Goal: Task Accomplishment & Management: Use online tool/utility

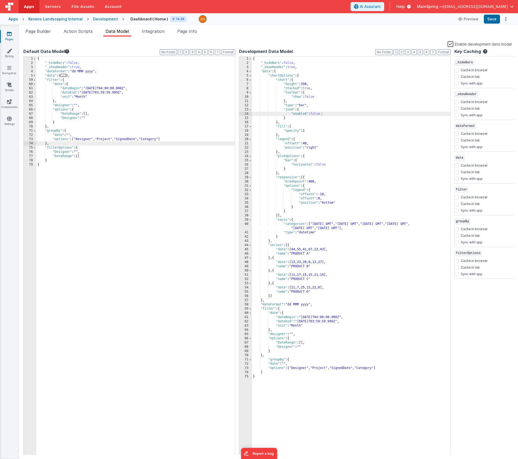
click at [258, 22] on div at bounding box center [325, 19] width 252 height 8
click at [59, 159] on div "{ "_hideBars" : false , "_showHeader" : true , "dateFormat" : "dd MMM yyyy" , "…" at bounding box center [135, 260] width 199 height 407
click at [72, 156] on div "{ "_hideBars" : false , "_showHeader" : true , "dateFormat" : "dd MMM yyyy" , "…" at bounding box center [135, 260] width 199 height 407
click at [54, 160] on div "{ "_hideBars" : false , "_showHeader" : true , "dateFormat" : "dd MMM yyyy" , "…" at bounding box center [135, 260] width 199 height 407
click at [65, 174] on div "{ "_hideBars" : false , "_showHeader" : true , "dateFormat" : "dd MMM yyyy" , "…" at bounding box center [135, 260] width 199 height 407
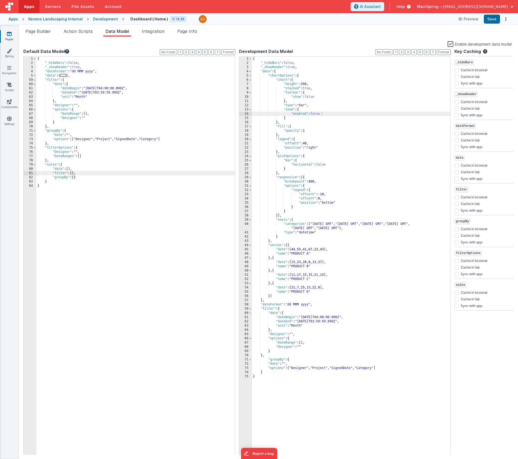
click at [492, 25] on div "Apps Kevens Landscaping Internal Development Dashboard ( Home ) V: 14.39 Previe…" at bounding box center [259, 19] width 518 height 12
drag, startPoint x: 492, startPoint y: 22, endPoint x: 486, endPoint y: 24, distance: 6.4
click at [492, 22] on button "Save" at bounding box center [492, 19] width 16 height 9
click at [72, 173] on div "{ "_hideBars" : false , "_showHeader" : true , "dateFormat" : "dd MMM yyyy" , "…" at bounding box center [135, 260] width 199 height 407
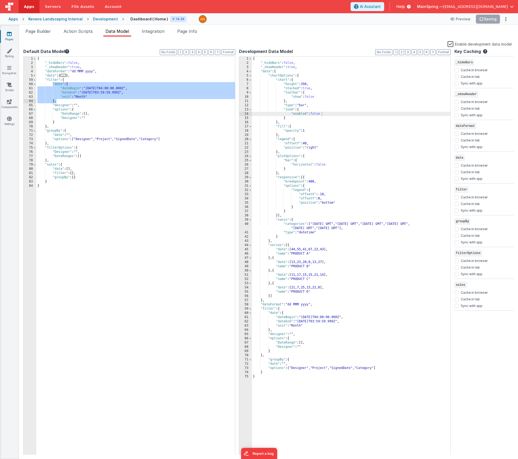
drag, startPoint x: 53, startPoint y: 84, endPoint x: 57, endPoint y: 101, distance: 17.8
click at [57, 101] on div "{ "_hideBars" : false , "_showHeader" : true , "dateFormat" : "dd MMM yyyy" , "…" at bounding box center [135, 260] width 199 height 407
click at [72, 174] on div "{ "_hideBars" : false , "_showHeader" : true , "dateFormat" : "dd MMM yyyy" , "…" at bounding box center [135, 260] width 199 height 407
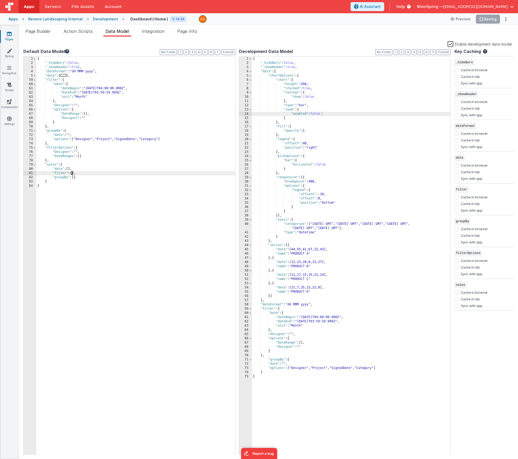
paste textarea
drag, startPoint x: 71, startPoint y: 174, endPoint x: 83, endPoint y: 185, distance: 16.1
click at [72, 174] on div "{ "_hideBars" : false , "_showHeader" : true , "dateFormat" : "dd MMM yyyy" , "…" at bounding box center [135, 260] width 199 height 407
click at [56, 194] on div "{ "_hideBars" : false , "_showHeader" : true , "dateFormat" : "dd MMM yyyy" , "…" at bounding box center [135, 260] width 199 height 407
click at [229, 51] on button "Format" at bounding box center [228, 52] width 14 height 6
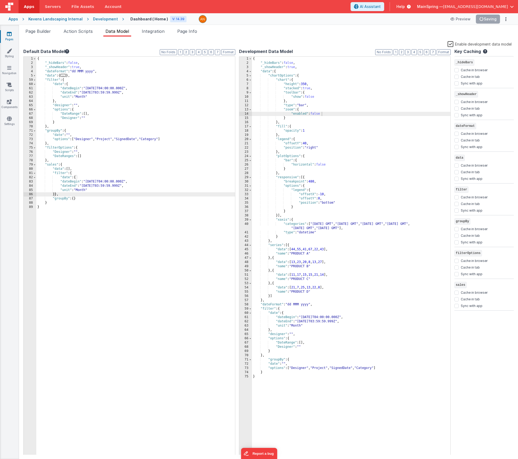
click at [102, 100] on div "{ "_hideBars" : false , "_showHeader" : true , "dateFormat" : "dd MMM yyyy" , "…" at bounding box center [135, 260] width 199 height 407
click at [74, 220] on div "{ "_hideBars" : false , "_showHeader" : true , "dateFormat" : "dd MMM yyyy" , "…" at bounding box center [135, 260] width 199 height 407
click at [148, 93] on div "{ "_hideBars" : false , "_showHeader" : true , "dateFormat" : "dd MMM yyyy" , "…" at bounding box center [135, 260] width 199 height 407
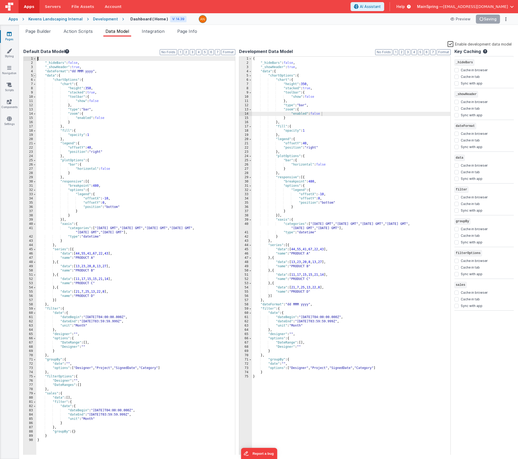
click at [34, 75] on span at bounding box center [34, 76] width 3 height 4
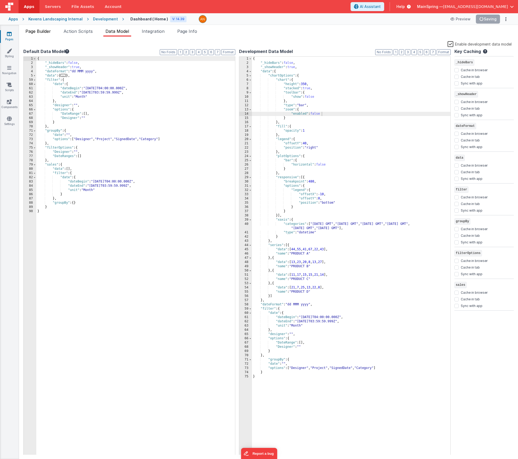
click at [39, 30] on span "Page Builder" at bounding box center [37, 31] width 25 height 5
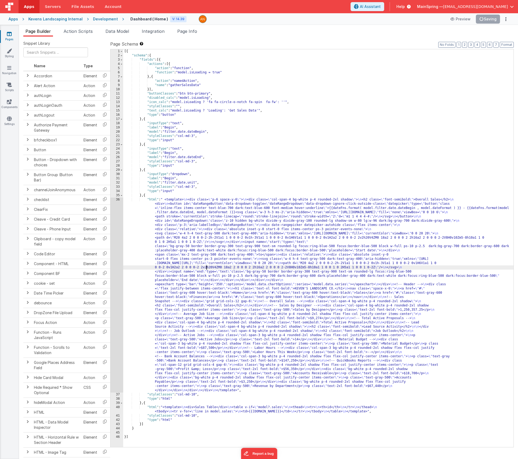
click at [207, 266] on div "[{ "schema" : { "fields" : [{ "actions" : [{ "action" : "function" , "function"…" at bounding box center [318, 252] width 390 height 406
click at [117, 246] on div "36" at bounding box center [116, 295] width 13 height 195
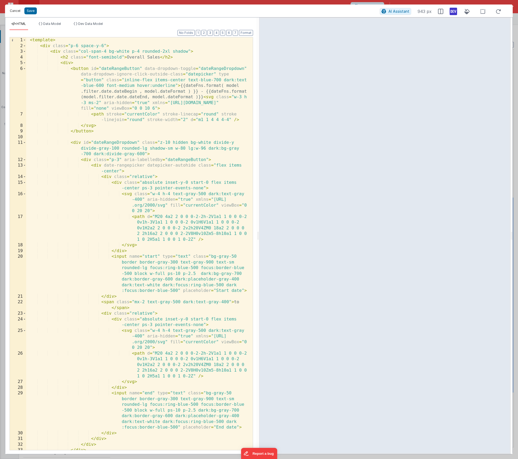
click at [16, 11] on button "Cancel" at bounding box center [15, 10] width 16 height 7
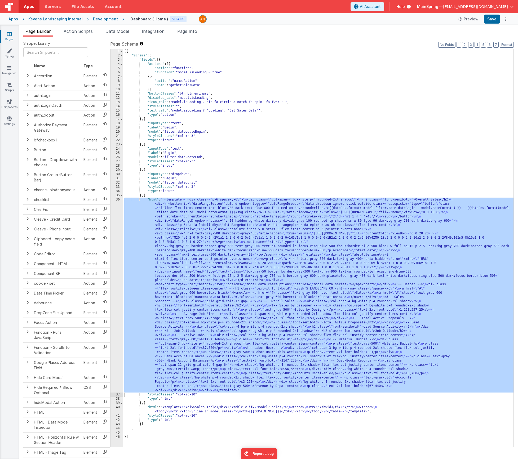
click at [218, 185] on div "[{ "schema" : { "fields" : [{ "actions" : [{ "action" : "function" , "function"…" at bounding box center [318, 252] width 390 height 406
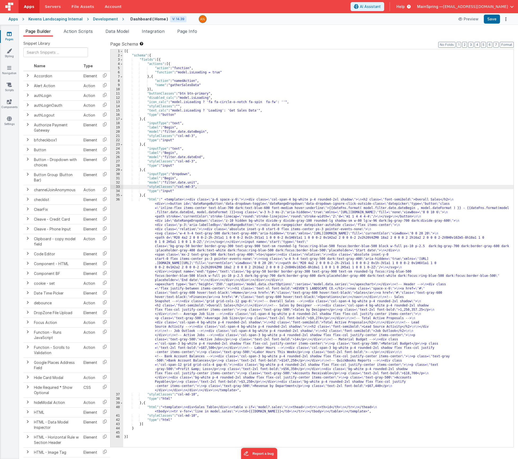
click at [507, 48] on div "Page Schema Shortcuts: Find: command-f Fold: command-option-L Unfold: command-o…" at bounding box center [311, 244] width 403 height 406
click at [507, 46] on button "Format" at bounding box center [506, 45] width 14 height 6
click at [332, 47] on div "Page Schema Shortcuts: Find: command-f Fold: command-option-L Unfold: command-o…" at bounding box center [311, 244] width 403 height 406
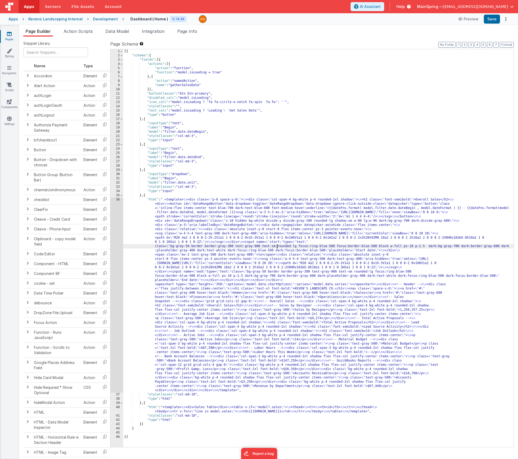
click at [276, 247] on div "[{ "schema" : { "fields" : [{ "actions" : [{ "action" : "function" , "function"…" at bounding box center [318, 252] width 390 height 406
click at [202, 316] on div "[{ "schema" : { "fields" : [{ "actions" : [{ "action" : "function" , "function"…" at bounding box center [318, 252] width 390 height 406
click at [190, 284] on div "[{ "schema" : { "fields" : [{ "actions" : [{ "action" : "function" , "function"…" at bounding box center [318, 252] width 390 height 406
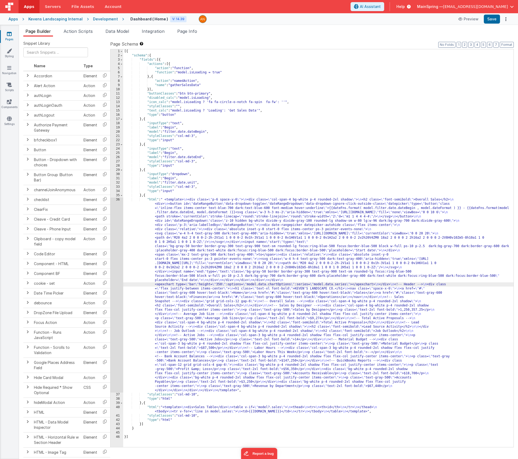
drag, startPoint x: 215, startPoint y: 271, endPoint x: 179, endPoint y: 270, distance: 35.5
click at [215, 271] on div "[{ "schema" : { "fields" : [{ "actions" : [{ "action" : "function" , "function"…" at bounding box center [318, 252] width 390 height 406
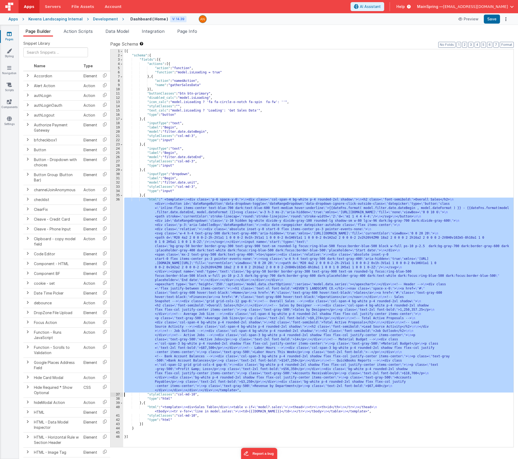
click at [114, 265] on div "36" at bounding box center [116, 295] width 13 height 195
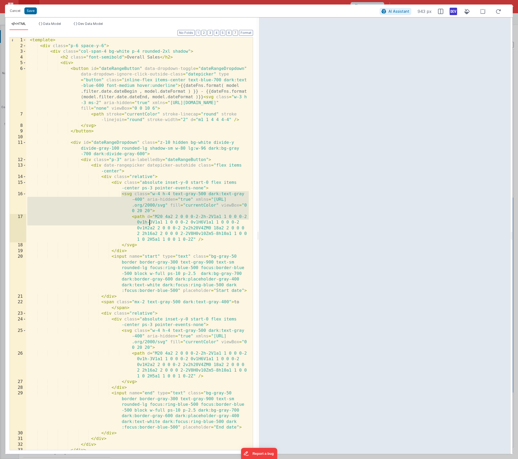
drag, startPoint x: 122, startPoint y: 194, endPoint x: 149, endPoint y: 220, distance: 37.3
click at [149, 220] on div "< template > < div class = "p-6 space-y-6" > < div class = "col-span-4 bg-white…" at bounding box center [137, 249] width 222 height 424
click at [149, 220] on div "< template > < div class = "p-6 space-y-6" > < div class = "col-span-4 bg-white…" at bounding box center [137, 243] width 222 height 413
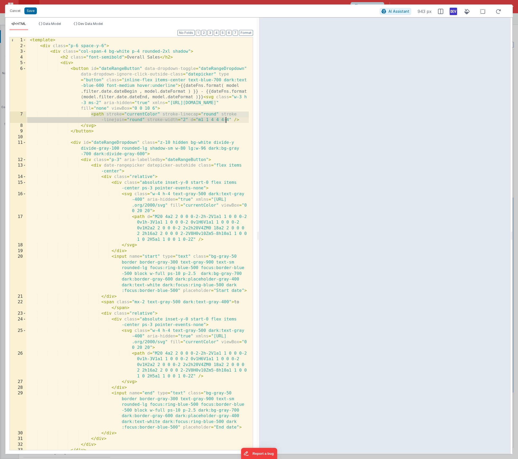
drag, startPoint x: 91, startPoint y: 115, endPoint x: 225, endPoint y: 117, distance: 134.3
click at [225, 117] on div "< template > < div class = "p-6 space-y-6" > < div class = "col-span-4 bg-white…" at bounding box center [137, 249] width 222 height 424
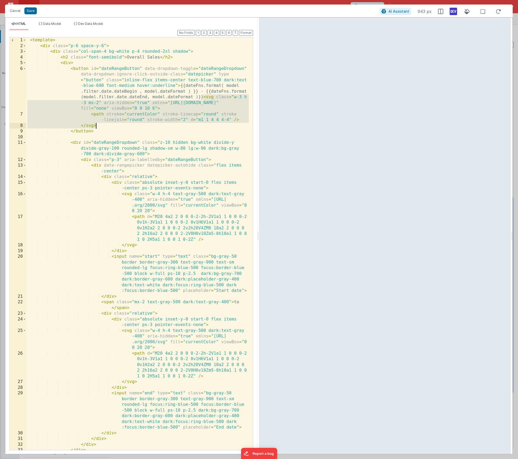
drag, startPoint x: 203, startPoint y: 97, endPoint x: 142, endPoint y: 128, distance: 69.1
click at [142, 128] on div "< template > < div class = "p-6 space-y-6" > < div class = "col-span-4 bg-white…" at bounding box center [137, 249] width 222 height 424
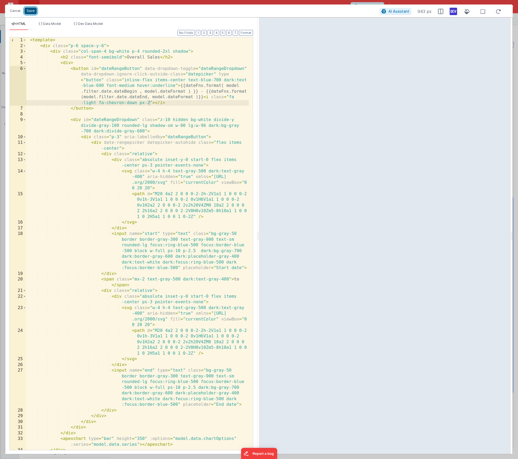
click at [29, 12] on button "Save" at bounding box center [30, 10] width 12 height 7
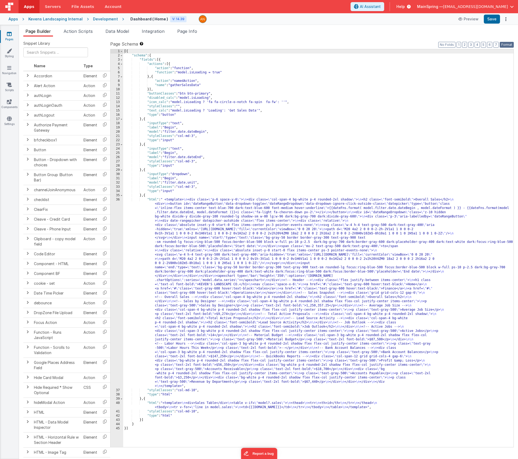
click at [505, 46] on button "Format" at bounding box center [506, 45] width 14 height 6
click at [487, 17] on button "Save" at bounding box center [492, 19] width 16 height 9
click at [244, 43] on label "Page Schema Shortcuts: Find: command-f Fold: command-option-L Unfold: command-o…" at bounding box center [311, 44] width 403 height 6
click at [211, 269] on div "[{ "schema" : { "fields" : [{ "actions" : [{ "action" : "function" , "function"…" at bounding box center [318, 252] width 390 height 406
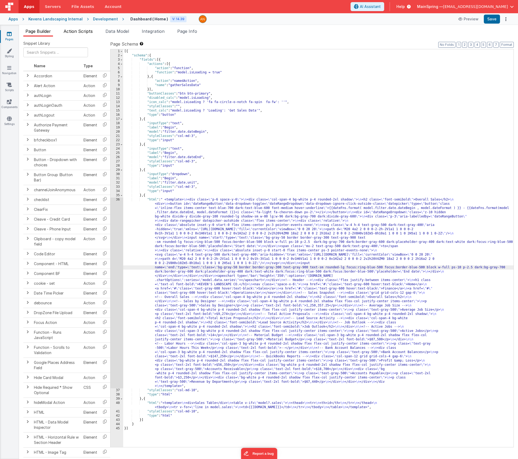
click at [87, 32] on span "Action Scripts" at bounding box center [78, 31] width 29 height 5
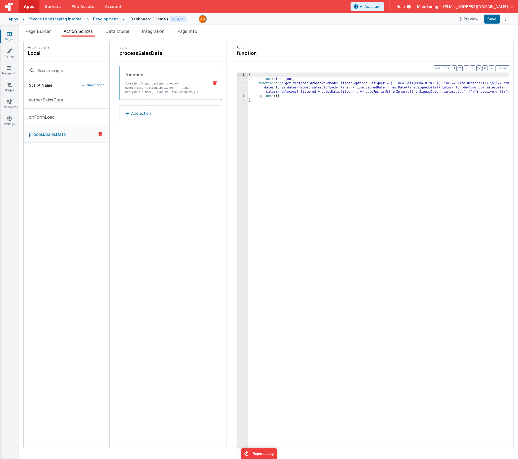
click at [294, 89] on div "{ "action" : "function" , "function" : "// get designer dropdown \n model.filte…" at bounding box center [386, 273] width 277 height 400
click at [237, 86] on div "3" at bounding box center [242, 87] width 11 height 13
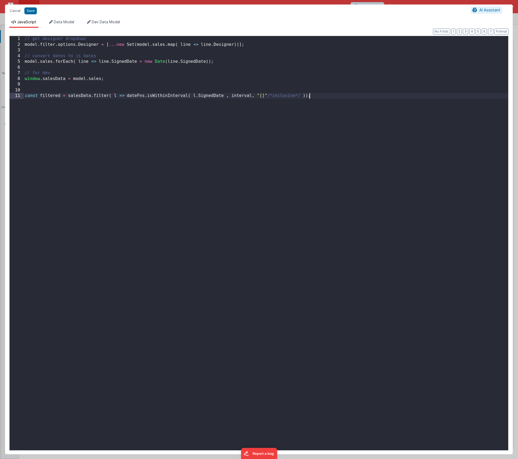
click at [208, 135] on div "// get designer dropdown model . filter . options . Designer = [ ... new Set ( …" at bounding box center [266, 249] width 484 height 426
click at [53, 84] on div "// get designer dropdown model . filter . options . Designer = [ ... new Set ( …" at bounding box center [266, 249] width 484 height 426
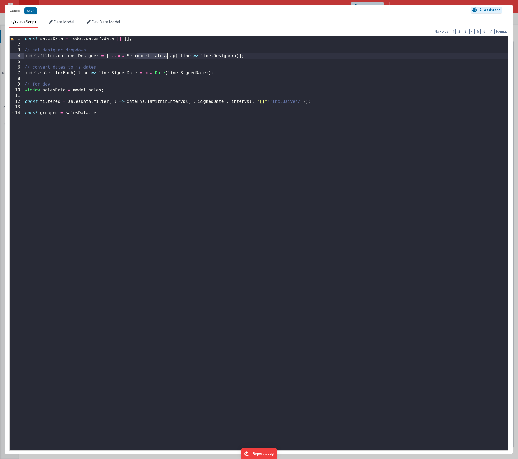
drag, startPoint x: 136, startPoint y: 55, endPoint x: 166, endPoint y: 57, distance: 30.0
click at [166, 57] on div "const salesData = model . sales ?. data || [ ] ; // get designer dropdown model…" at bounding box center [266, 249] width 484 height 426
click at [42, 74] on div "const salesData = model . sales ?. data || [ ] ; // get designer dropdown model…" at bounding box center [266, 249] width 484 height 426
click at [102, 115] on div "const salesData = model . sales ?. data || [ ] ; // get designer dropdown model…" at bounding box center [266, 249] width 484 height 426
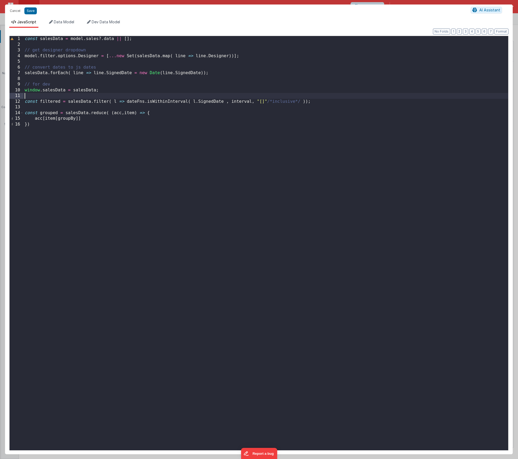
click at [119, 94] on div "const salesData = model . sales ?. data || [ ] ; // get designer dropdown model…" at bounding box center [266, 249] width 484 height 426
click at [75, 118] on div "const salesData = model . sales ?. data || [ ] ; // get designer dropdown model…" at bounding box center [266, 249] width 484 height 426
click at [78, 119] on div "const salesData = model . sales ?. data || [ ] ; // get designer dropdown model…" at bounding box center [266, 249] width 484 height 426
click at [28, 12] on button "Save" at bounding box center [30, 10] width 12 height 7
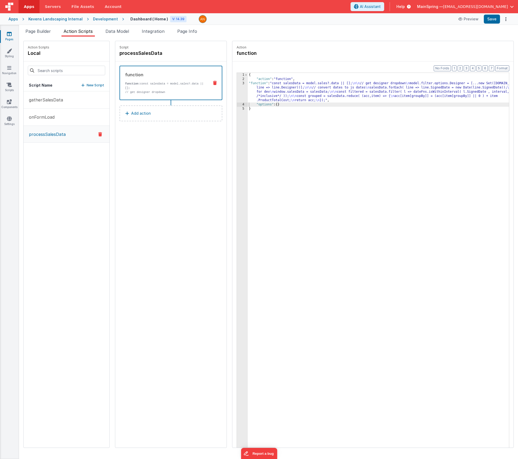
click at [504, 72] on div "Format 7 6 5 4 3 2 1 No Folds 1 2 3 4 5 { "action" : "function" , "function" : …" at bounding box center [372, 264] width 281 height 407
click at [503, 68] on button "Format" at bounding box center [502, 68] width 14 height 6
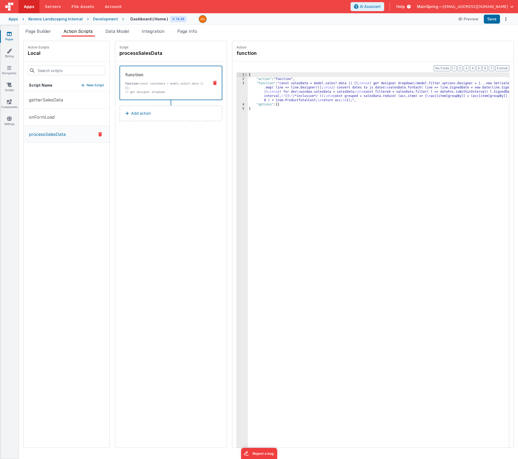
click at [458, 99] on div "{ "action" : "function" , "function" : "const salesData = model.sales?.data || …" at bounding box center [386, 273] width 277 height 400
drag, startPoint x: 277, startPoint y: 93, endPoint x: 273, endPoint y: 93, distance: 4.2
click at [277, 93] on div "{ "action" : "function" , "function" : "const salesData = model.sales?.data || …" at bounding box center [386, 273] width 277 height 400
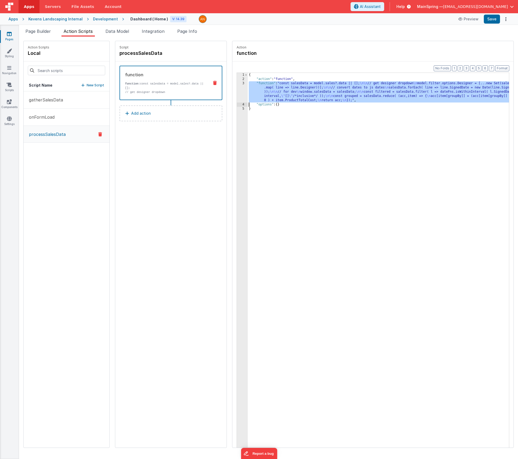
click at [237, 93] on div "3" at bounding box center [242, 91] width 11 height 21
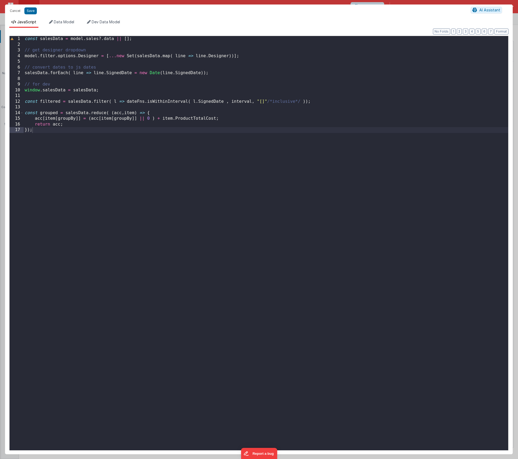
click at [33, 109] on div "const salesData = model . sales ?. data || [ ] ; // get designer dropdown model…" at bounding box center [266, 249] width 484 height 426
click at [63, 119] on div "const salesData = model . sales ?. data || [ ] ; // get designer dropdown model…" at bounding box center [266, 249] width 484 height 426
drag, startPoint x: 55, startPoint y: 119, endPoint x: 78, endPoint y: 118, distance: 23.3
click at [78, 118] on div "const salesData = model . sales ?. data || [ ] ; // get designer dropdown model…" at bounding box center [266, 249] width 484 height 426
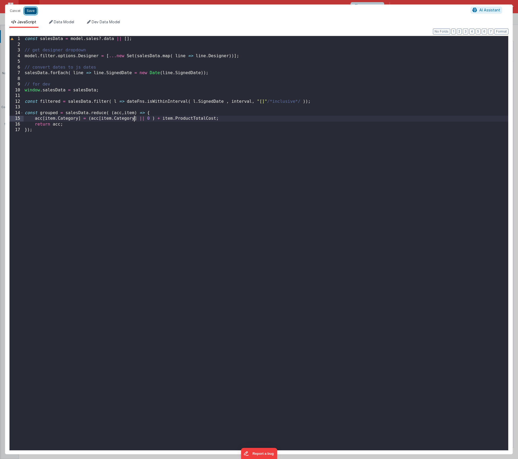
click at [31, 12] on button "Save" at bounding box center [30, 10] width 12 height 7
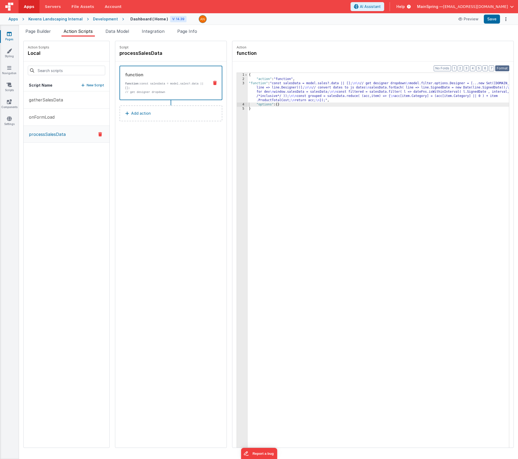
click at [506, 68] on button "Format" at bounding box center [502, 68] width 14 height 6
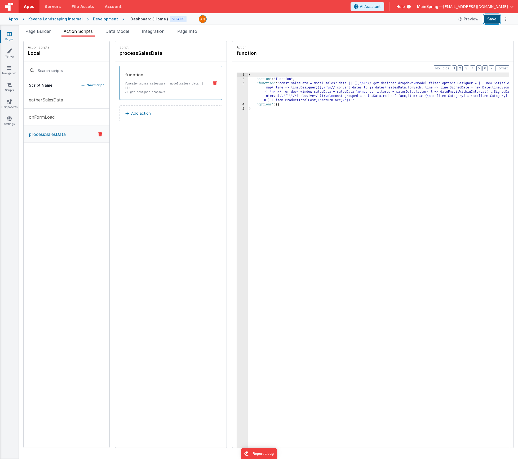
click at [491, 20] on button "Save" at bounding box center [492, 19] width 16 height 9
click at [325, 92] on div "{ "action" : "function" , "function" : "const salesData = model.sales?.data || …" at bounding box center [386, 273] width 277 height 400
click at [237, 92] on div "3" at bounding box center [242, 91] width 11 height 21
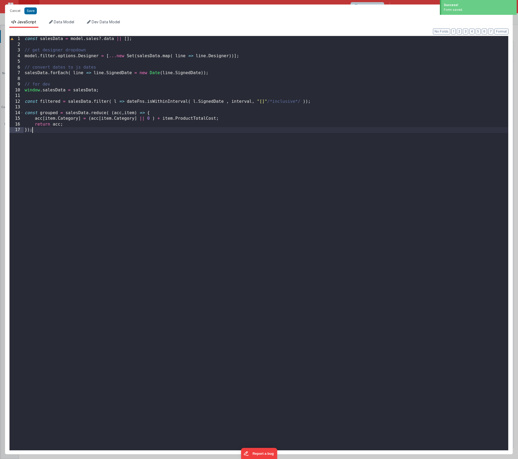
click at [60, 131] on div "const salesData = model . sales ?. data || [ ] ; // get designer dropdown model…" at bounding box center [266, 249] width 484 height 426
click at [50, 134] on div "const salesData = model . sales ?. data || [ ] ; // get designer dropdown model…" at bounding box center [266, 249] width 484 height 426
click at [35, 6] on div "Cancel Save AI Assistant" at bounding box center [258, 11] width 507 height 13
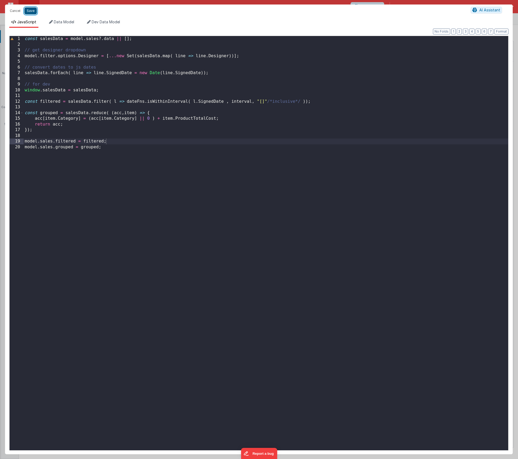
click at [31, 12] on button "Save" at bounding box center [30, 10] width 12 height 7
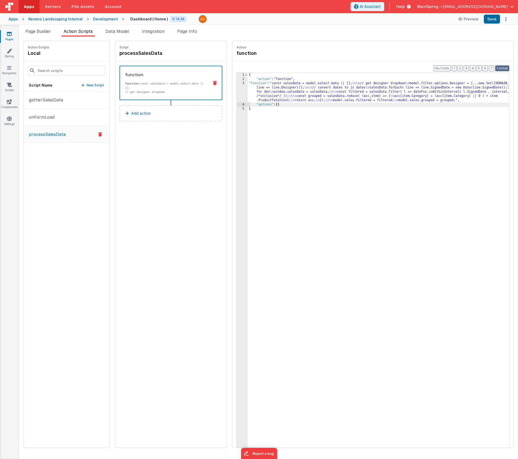
click at [501, 66] on button "Format" at bounding box center [502, 68] width 14 height 6
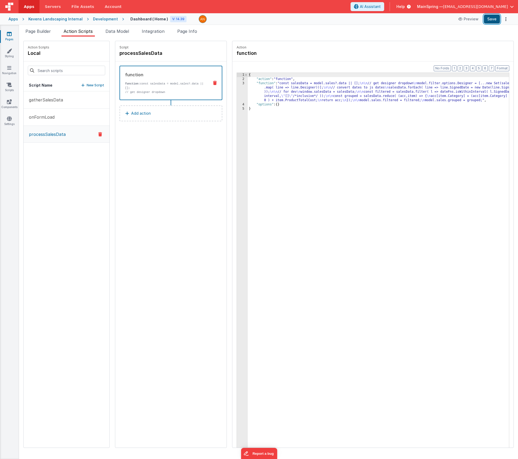
click at [492, 20] on button "Save" at bounding box center [492, 19] width 16 height 9
click at [39, 37] on div "Snippet Library Name Type Accordion Element Alert Action Action authLogin Actio…" at bounding box center [268, 248] width 499 height 422
click at [41, 34] on li "Page Builder" at bounding box center [38, 32] width 30 height 8
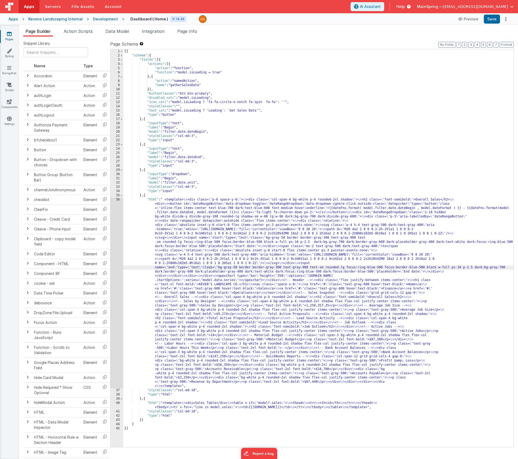
click at [197, 288] on div "[{ "schema" : { "fields" : [{ "actions" : [{ "action" : "function" , "function"…" at bounding box center [318, 252] width 390 height 406
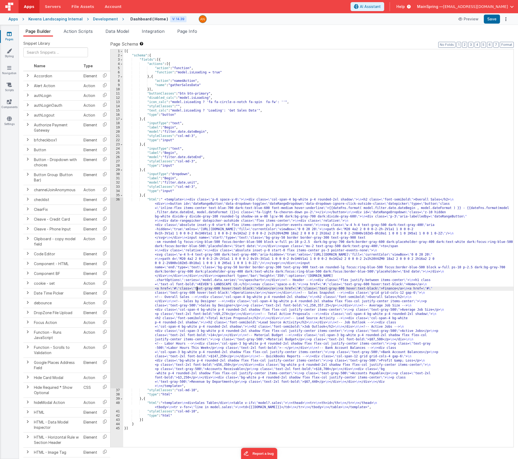
click at [114, 276] on div "36" at bounding box center [116, 293] width 13 height 191
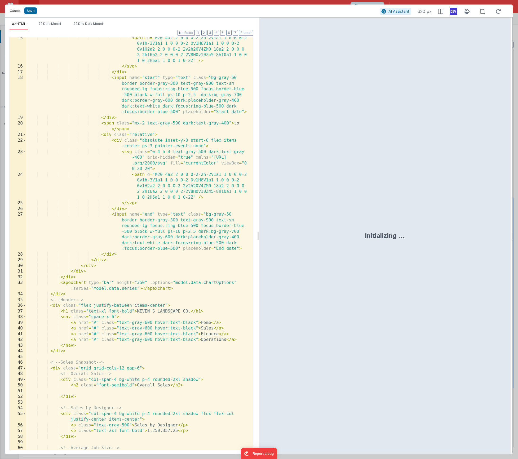
scroll to position [204, 0]
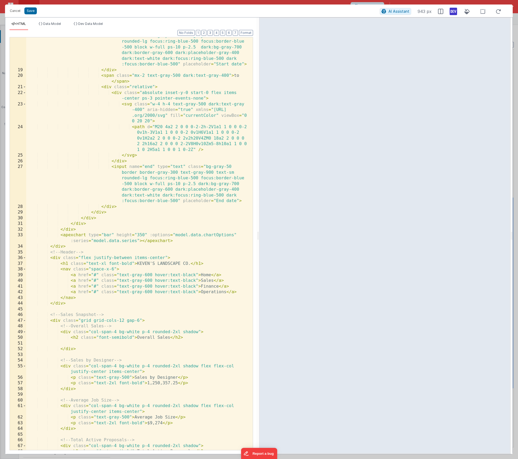
click at [71, 249] on div "< input name = "start" type = "text" class = "bg-gray-50 border border-gray-300…" at bounding box center [137, 256] width 222 height 458
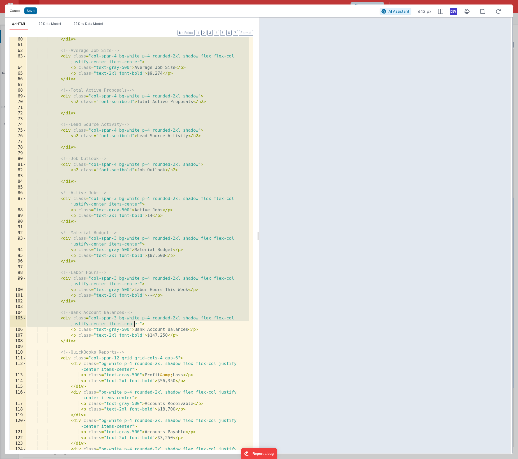
scroll to position [612, 0]
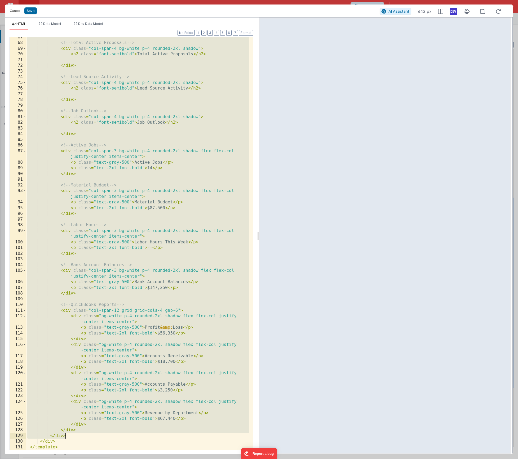
drag, startPoint x: 51, startPoint y: 141, endPoint x: 96, endPoint y: 437, distance: 299.2
click at [96, 437] on div "<!-- Total Active Proposals --> < div class = "col-span-4 bg-white p-4 rounded-…" at bounding box center [137, 246] width 222 height 424
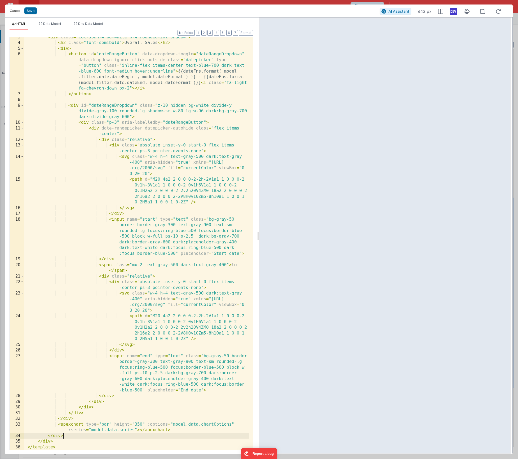
scroll to position [14, 0]
click at [32, 12] on button "Save" at bounding box center [30, 10] width 12 height 7
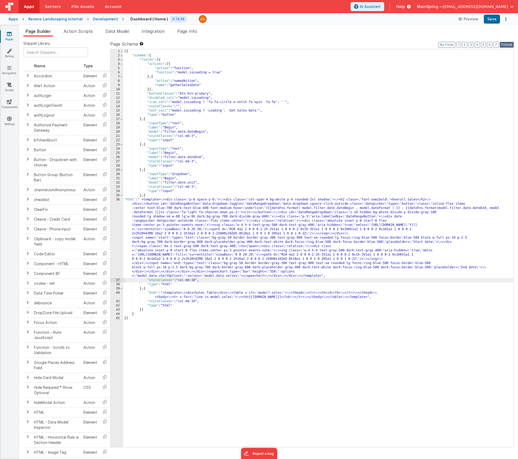
click at [502, 44] on button "Format" at bounding box center [506, 45] width 14 height 6
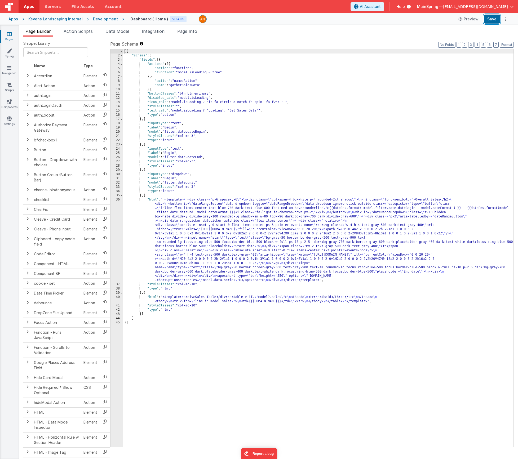
click at [492, 19] on button "Save" at bounding box center [492, 19] width 16 height 9
click at [169, 315] on div "[{ "schema" : { "fields" : [{ "actions" : [{ "action" : "function" , "function"…" at bounding box center [318, 252] width 390 height 406
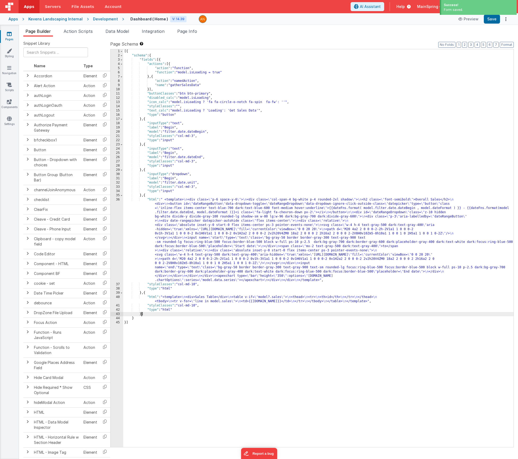
click at [141, 315] on div "[{ "schema" : { "fields" : [{ "actions" : [{ "action" : "function" , "function"…" at bounding box center [318, 252] width 390 height 406
click at [113, 320] on div "44" at bounding box center [116, 318] width 13 height 4
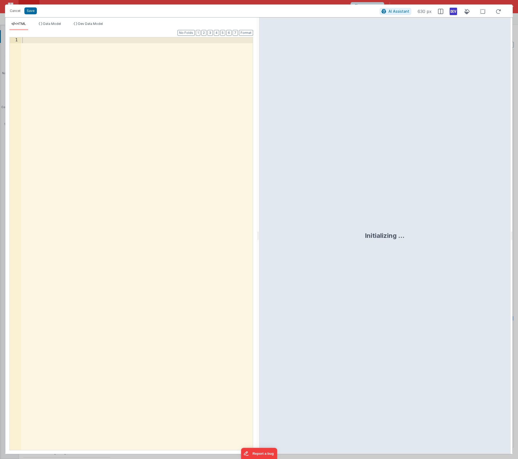
click at [73, 173] on div at bounding box center [136, 249] width 231 height 424
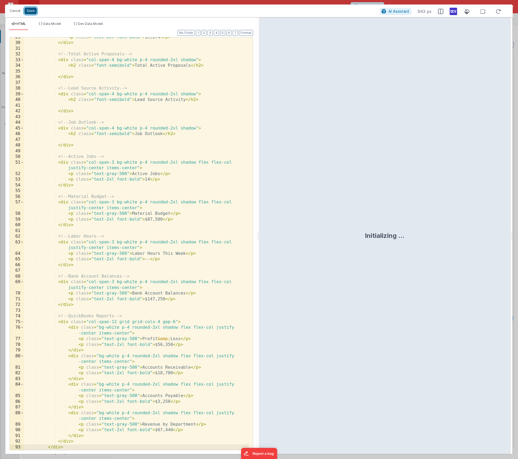
click at [30, 10] on button "Save" at bounding box center [30, 10] width 12 height 7
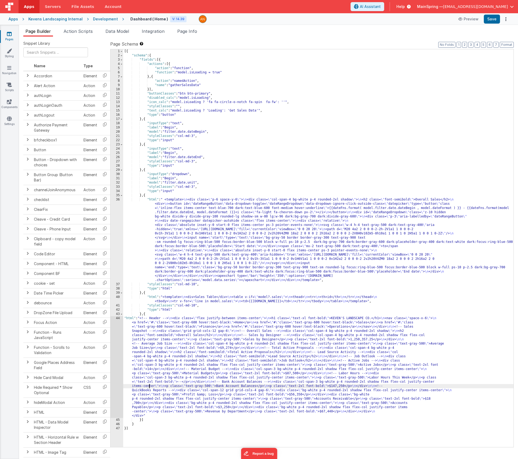
click at [150, 387] on div "[{ "schema" : { "fields" : [{ "actions" : [{ "action" : "function" , "function"…" at bounding box center [318, 252] width 390 height 406
click at [111, 319] on div "44" at bounding box center [116, 367] width 13 height 102
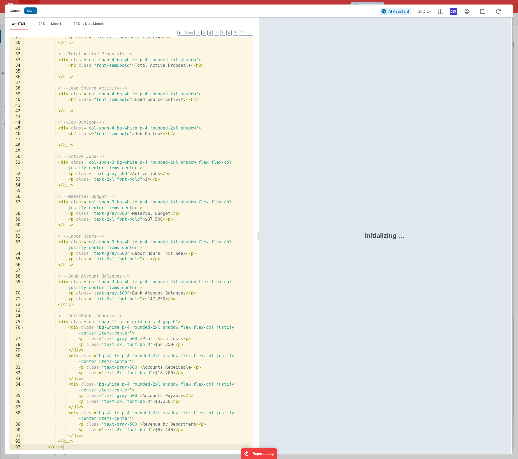
click at [13, 11] on button "Cancel" at bounding box center [15, 10] width 16 height 7
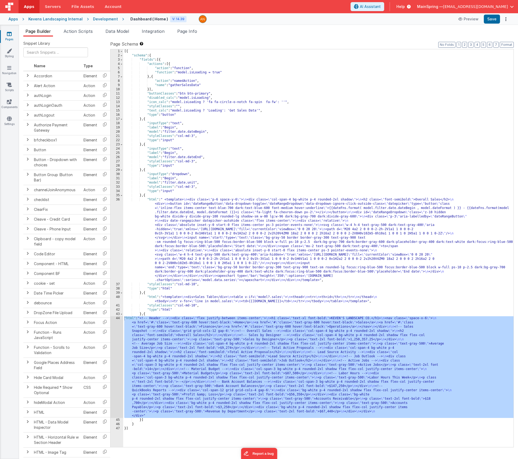
click at [164, 414] on div "[{ "schema" : { "fields" : [{ "actions" : [{ "action" : "function" , "function"…" at bounding box center [318, 252] width 390 height 406
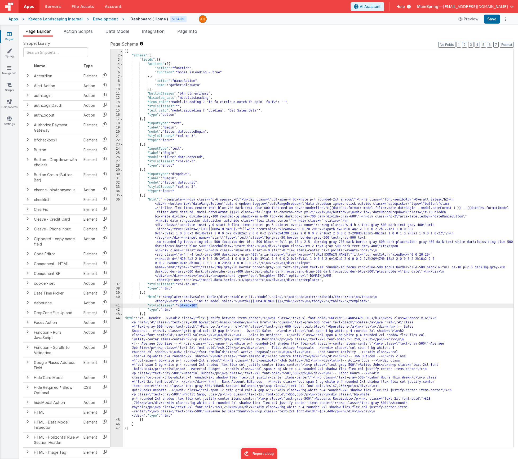
drag, startPoint x: 180, startPoint y: 307, endPoint x: 197, endPoint y: 306, distance: 17.0
click at [197, 306] on div "[{ "schema" : { "fields" : [{ "actions" : [{ "action" : "function" , "function"…" at bounding box center [318, 252] width 390 height 406
click at [494, 24] on div "Apps Kevens Landscaping Internal Development Dashboard ( Home ) V: 14.39 Previe…" at bounding box center [259, 19] width 518 height 12
click at [493, 19] on button "Save" at bounding box center [492, 19] width 16 height 9
click at [509, 45] on button "Format" at bounding box center [506, 45] width 14 height 6
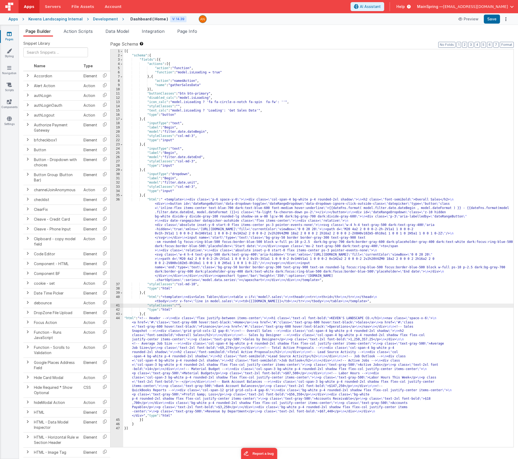
click at [215, 370] on div "[{ "schema" : { "fields" : [{ "actions" : [{ "action" : "function" , "function"…" at bounding box center [318, 252] width 390 height 406
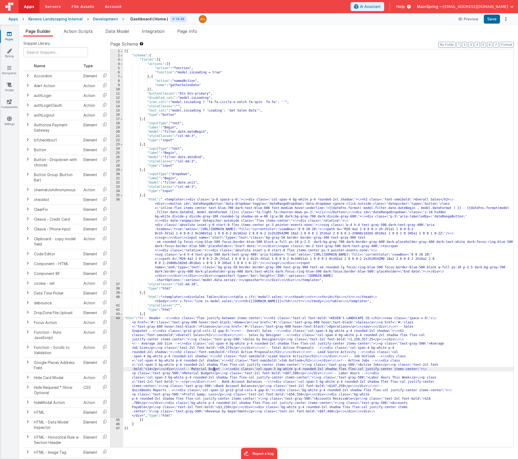
click at [139, 319] on div "[{ "schema" : { "fields" : [{ "actions" : [{ "action" : "function" , "function"…" at bounding box center [318, 252] width 390 height 406
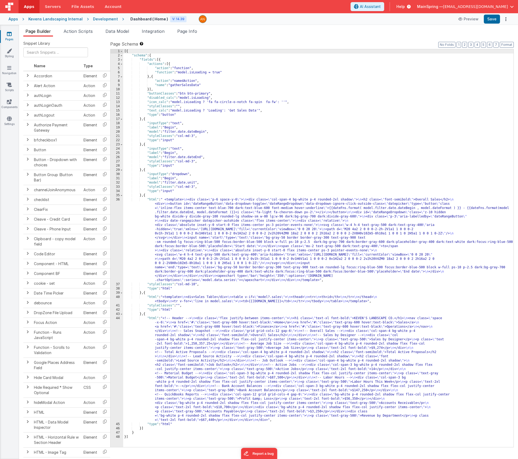
click at [178, 425] on div "[{ "schema" : { "fields" : [{ "actions" : [{ "action" : "function" , "function"…" at bounding box center [318, 252] width 390 height 406
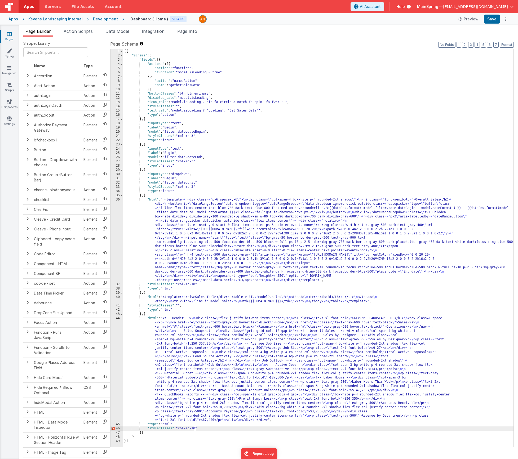
click at [185, 423] on div "[{ "schema" : { "fields" : [{ "actions" : [{ "action" : "function" , "function"…" at bounding box center [318, 252] width 390 height 406
click at [184, 430] on div "[{ "schema" : { "fields" : [{ "actions" : [{ "action" : "function" , "function"…" at bounding box center [318, 252] width 390 height 406
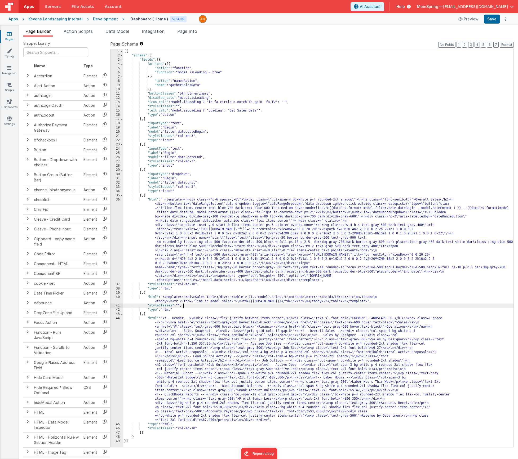
click at [184, 305] on div "[{ "schema" : { "fields" : [{ "actions" : [{ "action" : "function" , "function"…" at bounding box center [318, 252] width 390 height 406
paste textarea
click at [205, 303] on div "[{ "schema" : { "fields" : [{ "actions" : [{ "action" : "function" , "function"…" at bounding box center [318, 252] width 390 height 406
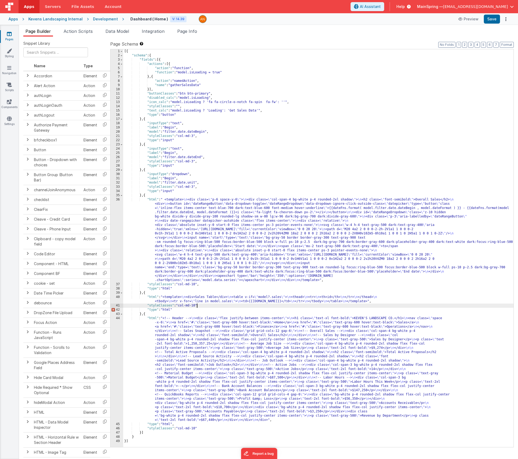
click at [205, 305] on div "[{ "schema" : { "fields" : [{ "actions" : [{ "action" : "function" , "function"…" at bounding box center [318, 252] width 390 height 406
click at [490, 20] on button "Save" at bounding box center [492, 19] width 16 height 9
click at [504, 44] on button "Format" at bounding box center [506, 45] width 14 height 6
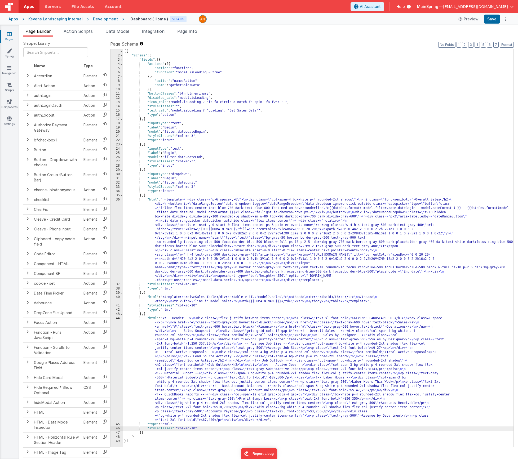
drag, startPoint x: 195, startPoint y: 428, endPoint x: 201, endPoint y: 446, distance: 19.2
click at [196, 428] on div "[{ "schema" : { "fields" : [{ "actions" : [{ "action" : "function" , "function"…" at bounding box center [318, 252] width 390 height 406
click at [203, 428] on div "[{ "schema" : { "fields" : [{ "actions" : [{ "action" : "function" , "function"…" at bounding box center [318, 252] width 390 height 406
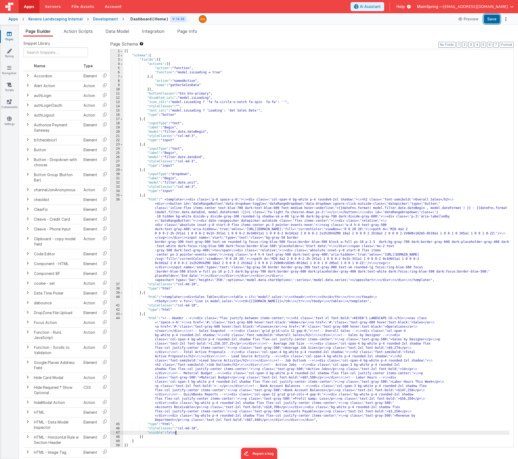
click at [495, 20] on button "Save" at bounding box center [492, 19] width 16 height 9
click at [86, 33] on span "Action Scripts" at bounding box center [78, 31] width 29 height 5
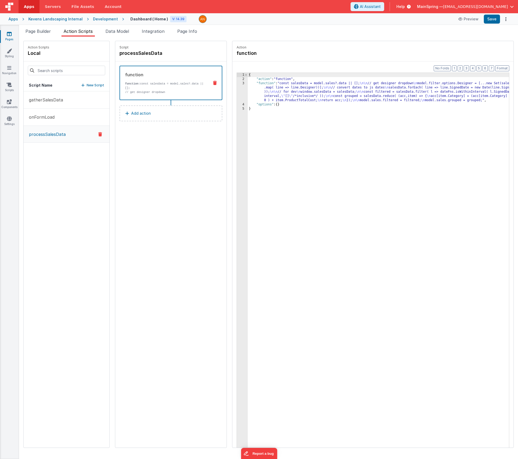
click at [166, 196] on div "Script processSalesData function function: const salesData = model.sales?.data …" at bounding box center [170, 244] width 111 height 407
click at [44, 32] on span "Page Builder" at bounding box center [37, 31] width 25 height 5
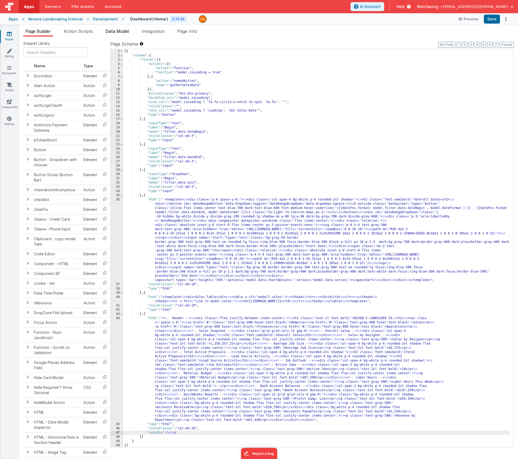
click at [118, 35] on li "Data Model" at bounding box center [117, 32] width 28 height 8
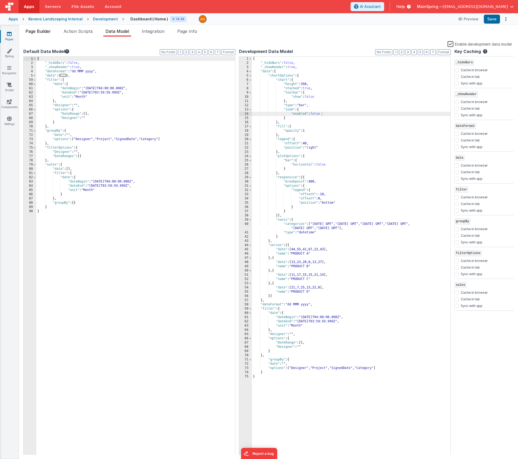
click at [37, 31] on span "Page Builder" at bounding box center [37, 31] width 25 height 5
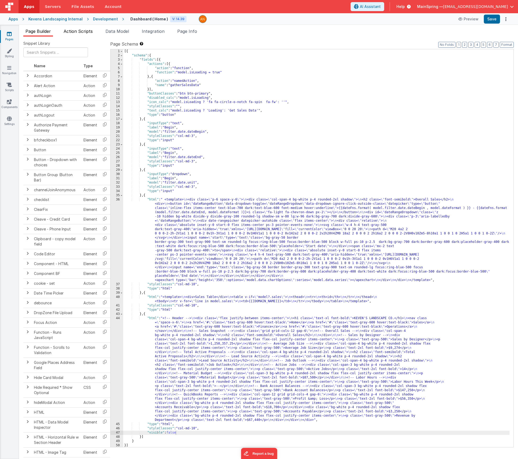
click at [75, 33] on span "Action Scripts" at bounding box center [78, 31] width 29 height 5
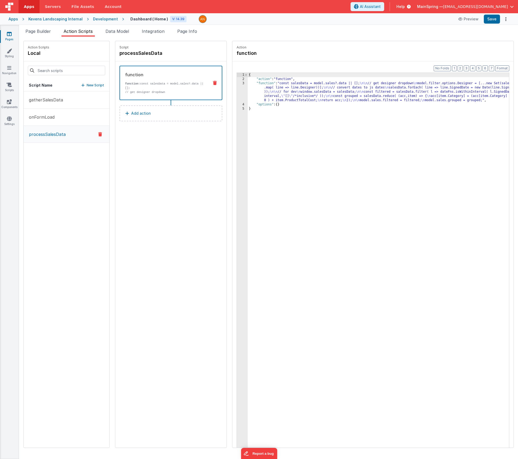
click at [301, 105] on div "{ "action" : "function" , "function" : "const salesData = model.sales?.data || …" at bounding box center [386, 273] width 277 height 400
click at [263, 92] on div "{ "action" : "function" , "function" : "const salesData = model.sales?.data || …" at bounding box center [386, 273] width 277 height 400
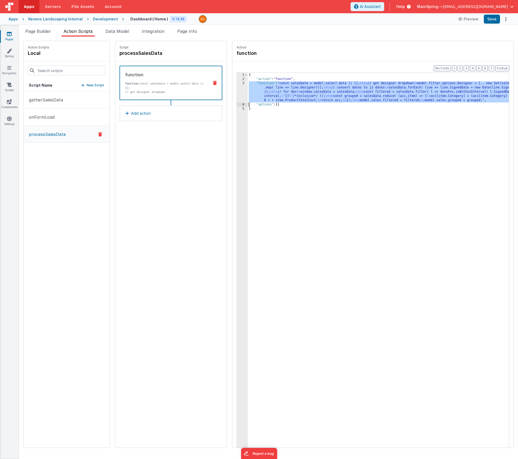
click at [237, 90] on div "3" at bounding box center [242, 91] width 11 height 21
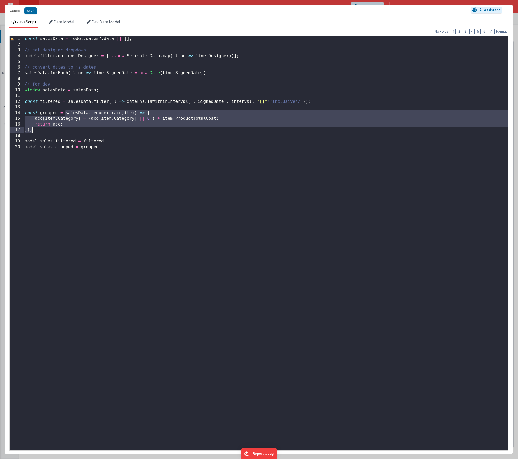
drag, startPoint x: 66, startPoint y: 113, endPoint x: 60, endPoint y: 127, distance: 15.9
click at [60, 127] on div "const salesData = model . sales ?. data || [ ] ; // get designer dropdown model…" at bounding box center [266, 249] width 484 height 426
click at [29, 11] on button "Save" at bounding box center [30, 10] width 12 height 7
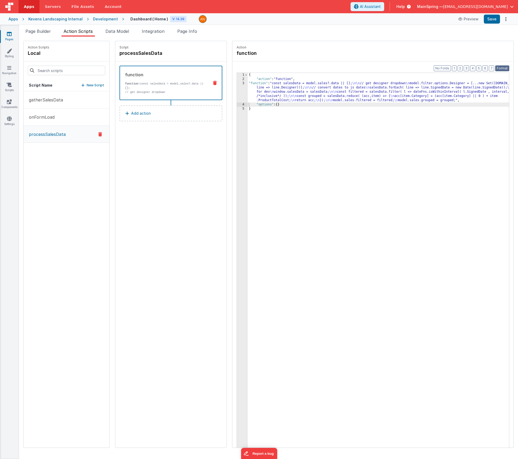
click at [505, 68] on button "Format" at bounding box center [502, 68] width 14 height 6
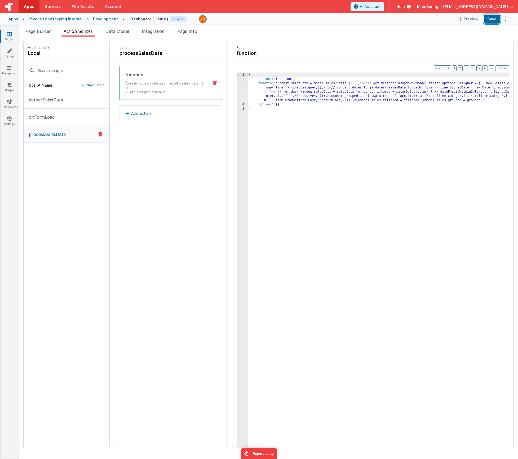
click at [490, 20] on button "Save" at bounding box center [492, 19] width 16 height 9
click at [87, 85] on p "New Script" at bounding box center [95, 85] width 17 height 5
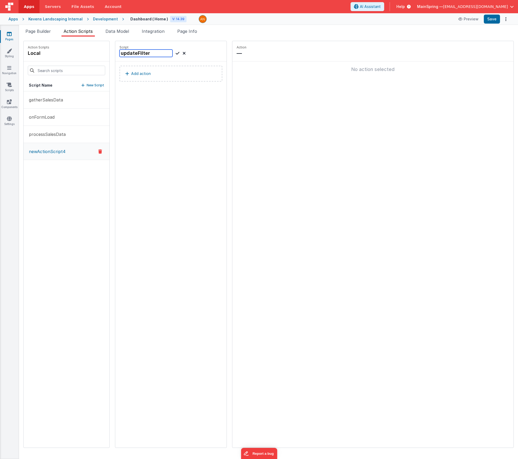
type input "updateFilter"
click at [176, 54] on icon at bounding box center [178, 53] width 4 height 6
click at [87, 86] on p "New Script" at bounding box center [95, 85] width 17 height 5
type input "updateGrouping"
click at [176, 54] on icon at bounding box center [178, 53] width 4 height 6
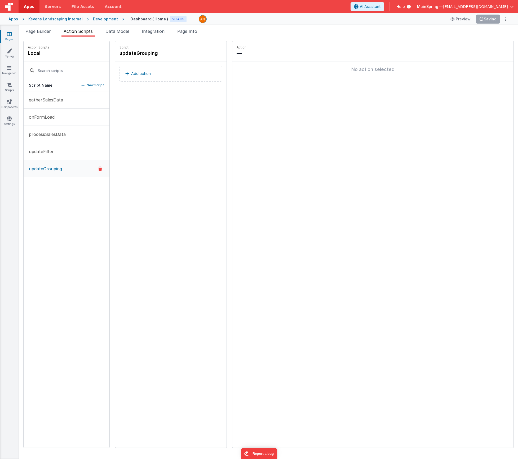
click at [141, 115] on div "Script updateGrouping Add action" at bounding box center [170, 244] width 111 height 407
drag, startPoint x: 51, startPoint y: 135, endPoint x: 55, endPoint y: 133, distance: 4.2
click at [51, 135] on p "processSalesData" at bounding box center [46, 134] width 40 height 6
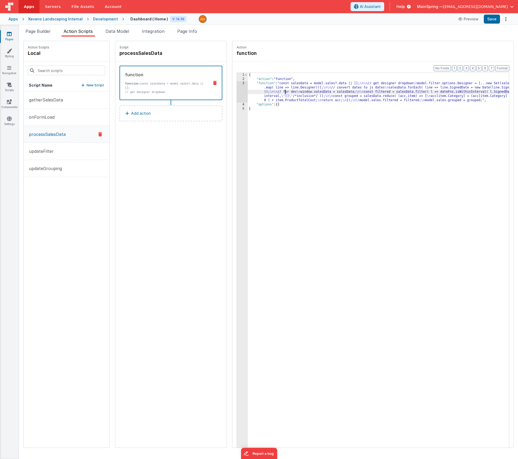
click at [269, 92] on div "{ "action" : "function" , "function" : "const salesData = model.sales?.data || …" at bounding box center [386, 273] width 277 height 400
click at [237, 93] on div "3" at bounding box center [242, 91] width 11 height 21
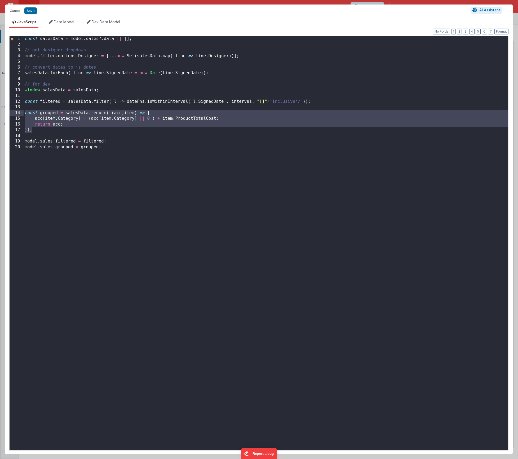
drag, startPoint x: 38, startPoint y: 131, endPoint x: 18, endPoint y: 112, distance: 27.6
click at [18, 112] on div "1 2 3 4 5 6 7 8 9 10 11 12 13 14 15 16 17 18 19 20 const salesData = model . sa…" at bounding box center [258, 243] width 499 height 415
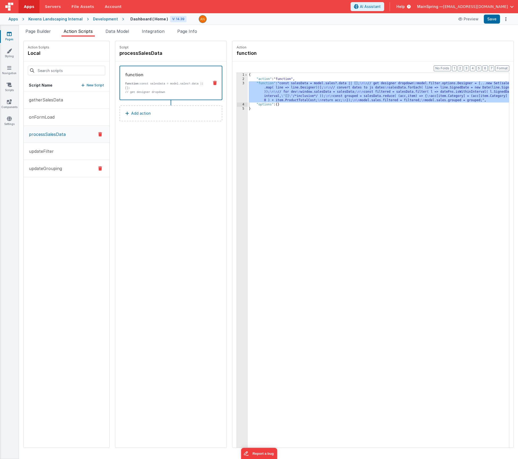
click at [51, 171] on p "updateGrouping" at bounding box center [44, 168] width 36 height 6
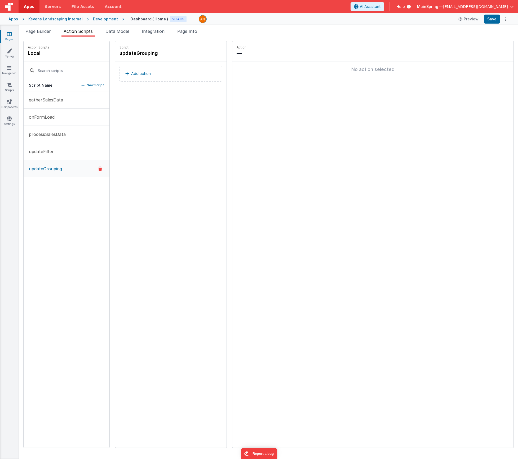
click at [138, 78] on button "Add action" at bounding box center [170, 74] width 103 height 16
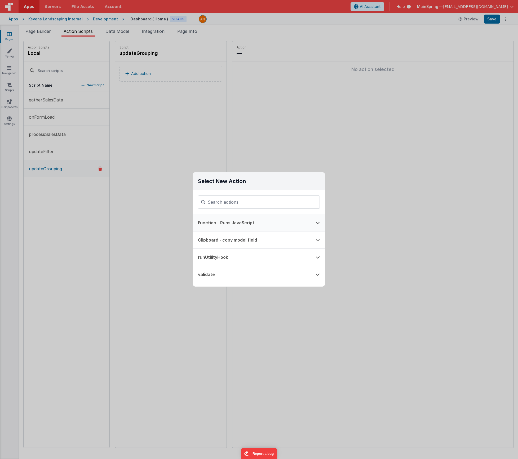
click at [227, 218] on button "Function - Runs JavaScript" at bounding box center [252, 222] width 118 height 17
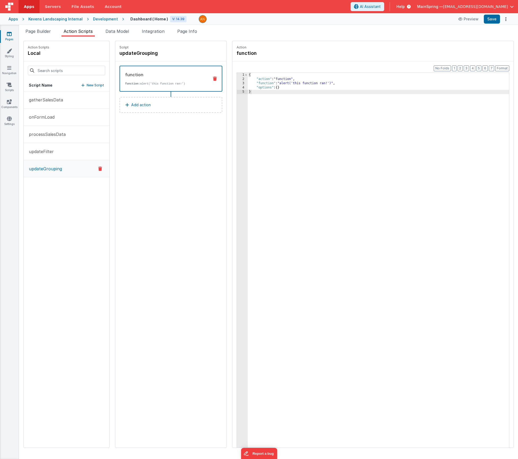
click at [267, 83] on div "{ "action" : "function" , "function" : "alert('this function ran!')" , "options…" at bounding box center [386, 273] width 277 height 400
click at [237, 85] on div "3" at bounding box center [242, 83] width 11 height 4
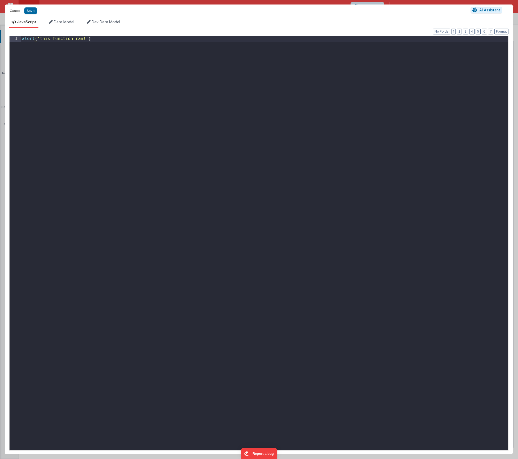
click at [125, 162] on div "alert ( 'this function ran!' )" at bounding box center [264, 249] width 487 height 426
paste textarea
click at [124, 162] on div "const grouped = salesData . reduce ( ( acc , item ) => { acc [ item . Category …" at bounding box center [264, 249] width 487 height 426
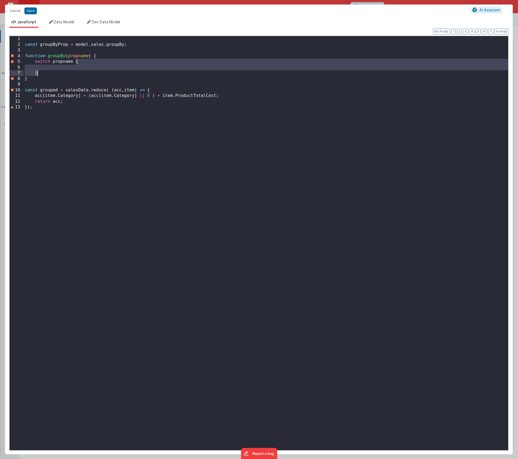
drag, startPoint x: 76, startPoint y: 63, endPoint x: 73, endPoint y: 74, distance: 11.7
click at [73, 74] on div "const groupByProp = model . sales . groupBy ; function groupBy ( propname ) { s…" at bounding box center [266, 249] width 484 height 426
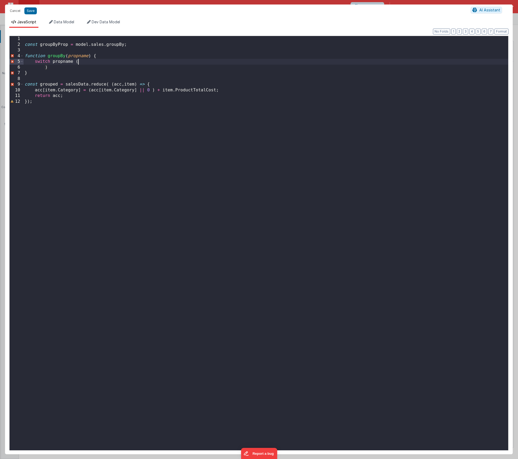
click at [57, 62] on div "const groupByProp = model . sales . groupBy ; function groupBy ( propname ) { s…" at bounding box center [266, 249] width 484 height 426
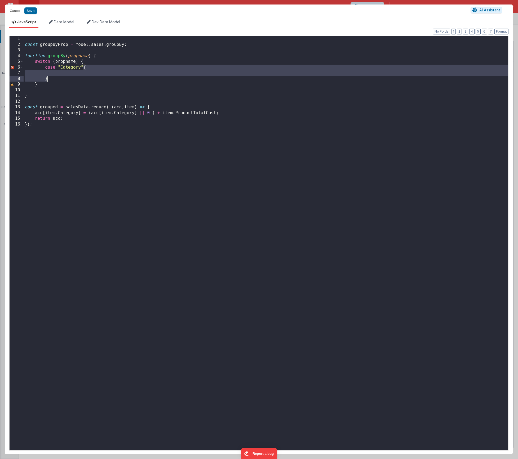
drag, startPoint x: 84, startPoint y: 68, endPoint x: 92, endPoint y: 80, distance: 14.5
click at [92, 80] on div "const groupByProp = model . sales . groupBy ; function groupBy ( propname ) { s…" at bounding box center [266, 249] width 484 height 426
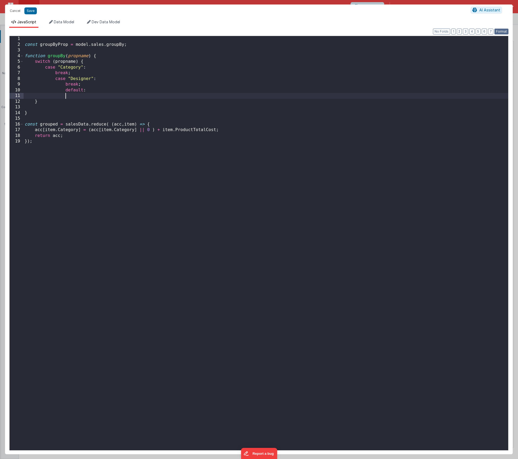
click at [504, 31] on button "Format" at bounding box center [501, 32] width 14 height 6
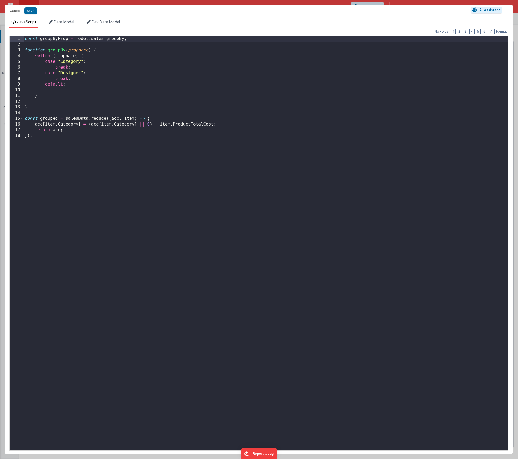
click at [61, 90] on div "const groupByProp = model . sales . groupBy ; function groupBy ( propname ) { s…" at bounding box center [266, 249] width 484 height 426
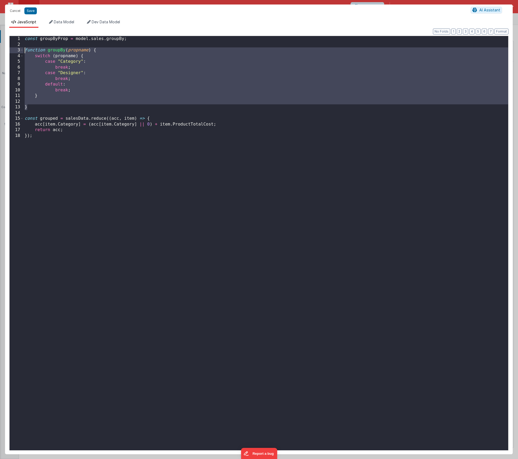
drag, startPoint x: 34, startPoint y: 109, endPoint x: 19, endPoint y: 50, distance: 60.2
click at [19, 50] on div "1 2 3 4 5 6 7 8 9 10 11 12 13 14 15 16 17 18 const groupByProp = model . sales …" at bounding box center [258, 243] width 499 height 415
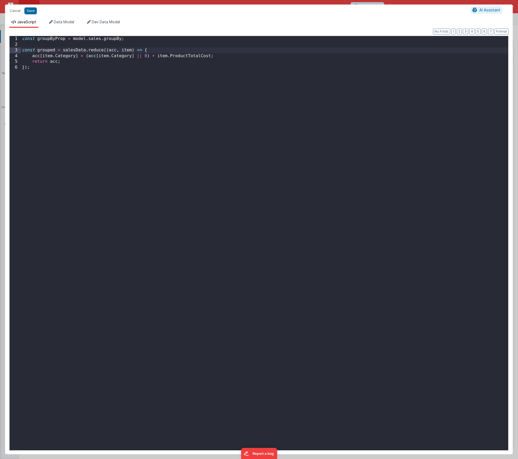
click at [163, 49] on div "const groupByProp = model . sales . groupBy ; const grouped = salesData . reduc…" at bounding box center [264, 249] width 487 height 426
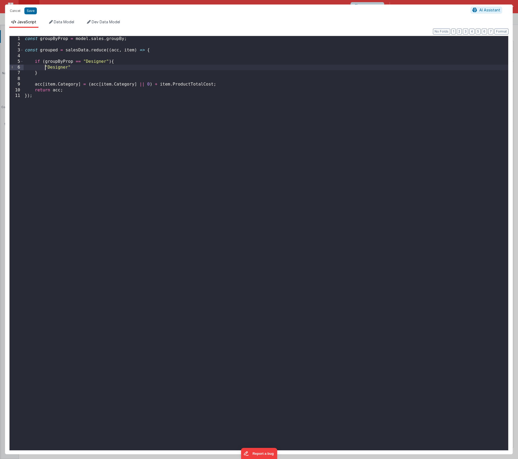
click at [142, 40] on div "const groupByProp = model . sales . groupBy ; const grouped = salesData . reduc…" at bounding box center [266, 249] width 484 height 426
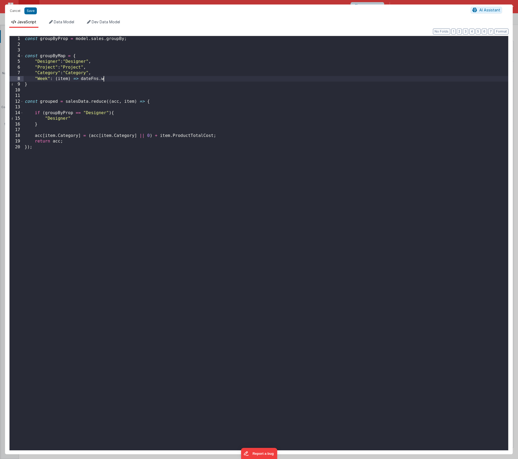
click at [104, 79] on div "const groupByProp = model . sales . groupBy ; const groupByMap = { "Designer" :…" at bounding box center [266, 249] width 484 height 426
click at [65, 79] on div "const groupByProp = model . sales . groupBy ; const groupByMap = { "Designer" :…" at bounding box center [266, 249] width 484 height 426
drag, startPoint x: 65, startPoint y: 79, endPoint x: 85, endPoint y: 110, distance: 36.6
click at [65, 79] on div "const groupByProp = model . sales . groupBy ; const groupByMap = { "Designer" :…" at bounding box center [266, 249] width 484 height 426
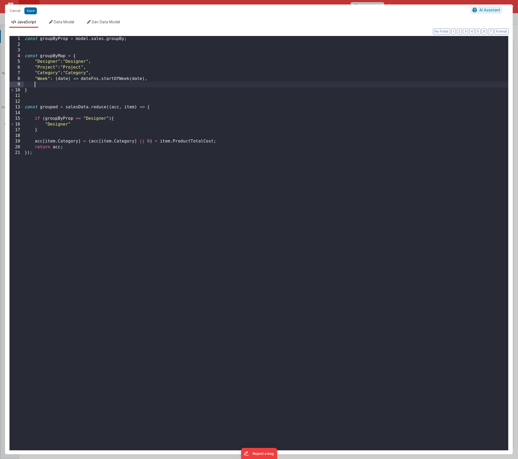
paste textarea
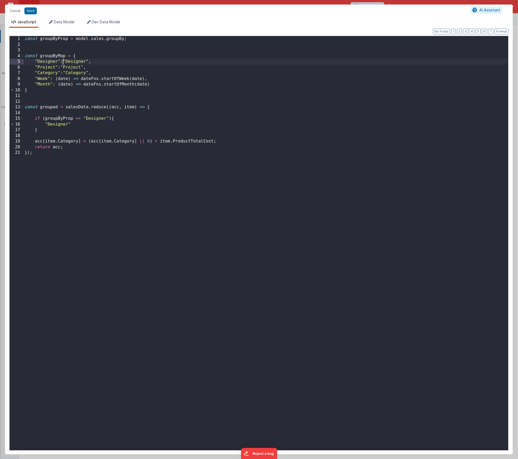
click at [63, 61] on div "const groupByProp = model . sales . groupBy ; const groupByMap = { "Designer" :…" at bounding box center [266, 249] width 484 height 426
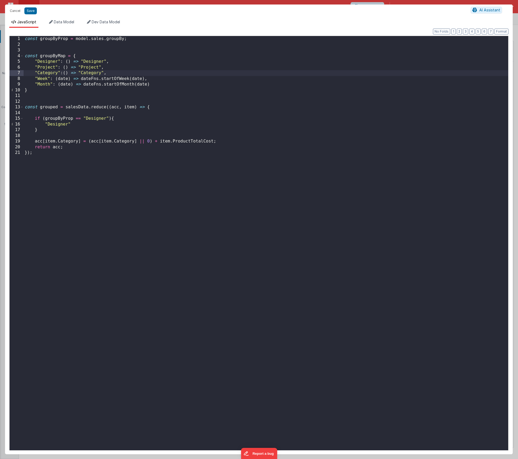
click at [81, 79] on div "const groupByProp = model . sales . groupBy ; const groupByMap = { "Designer" :…" at bounding box center [266, 249] width 484 height 426
drag, startPoint x: 118, startPoint y: 79, endPoint x: 81, endPoint y: 79, distance: 36.8
click at [81, 79] on div "const groupByProp = model . sales . groupBy ; const groupByMap = { "Designer" :…" at bounding box center [266, 249] width 484 height 426
click at [83, 85] on div "const groupByProp = model . sales . groupBy ; const groupByMap = { "Designer" :…" at bounding box center [266, 249] width 484 height 426
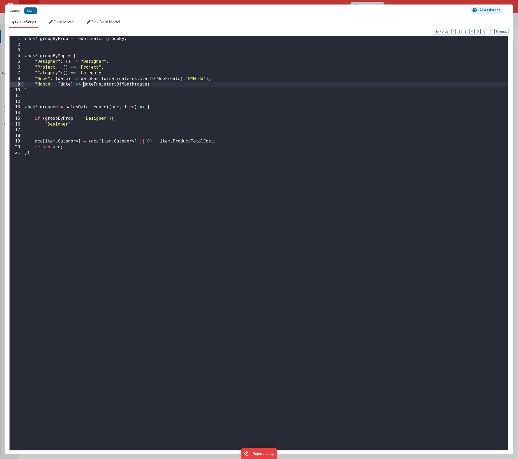
paste textarea
drag, startPoint x: 190, startPoint y: 85, endPoint x: 196, endPoint y: 95, distance: 11.3
click at [190, 85] on div "const groupByProp = model . sales . groupBy ; const groupByMap = { "Designer" :…" at bounding box center [266, 249] width 484 height 426
click at [216, 86] on div "const groupByProp = model . sales . groupBy ; const groupByMap = { "Designer" :…" at bounding box center [266, 249] width 484 height 426
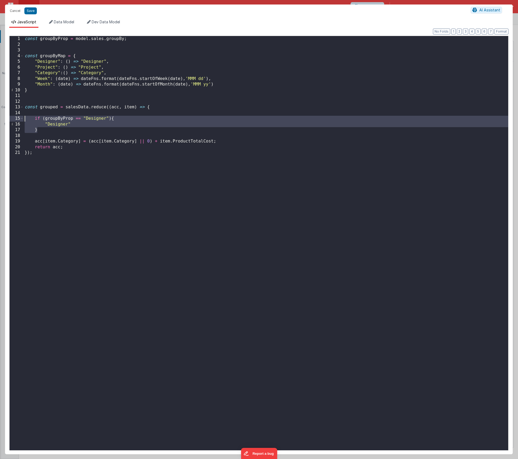
drag, startPoint x: 51, startPoint y: 129, endPoint x: 7, endPoint y: 120, distance: 44.0
click at [7, 120] on div "Format 7 6 5 4 3 2 1 No Folds 1 2 3 4 5 6 7 8 9 10 11 12 13 14 15 16 17 18 19 2…" at bounding box center [258, 241] width 507 height 426
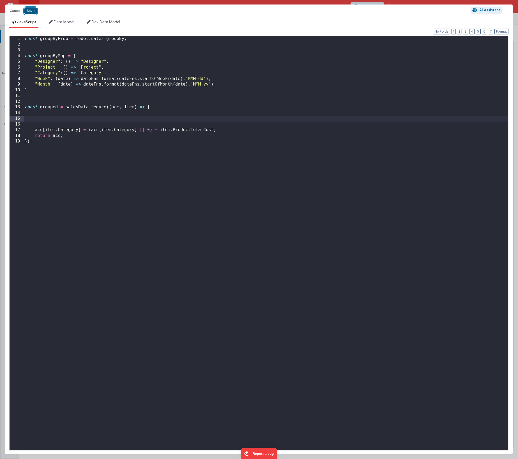
click at [30, 12] on button "Save" at bounding box center [30, 10] width 12 height 7
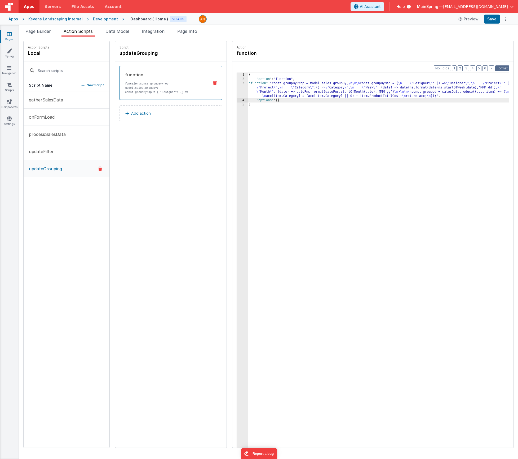
click at [500, 66] on button "Format" at bounding box center [502, 68] width 14 height 6
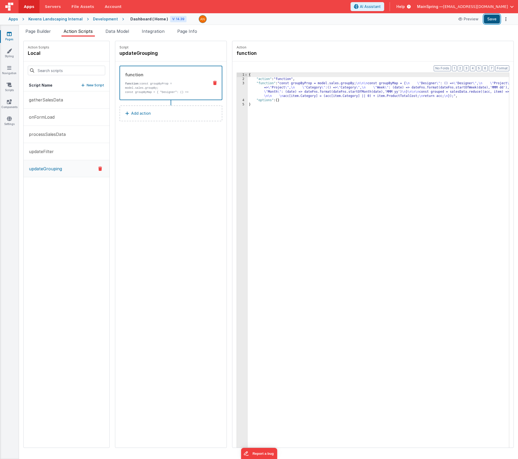
click at [487, 20] on button "Save" at bounding box center [492, 19] width 16 height 9
